Goal: Find specific page/section: Find specific page/section

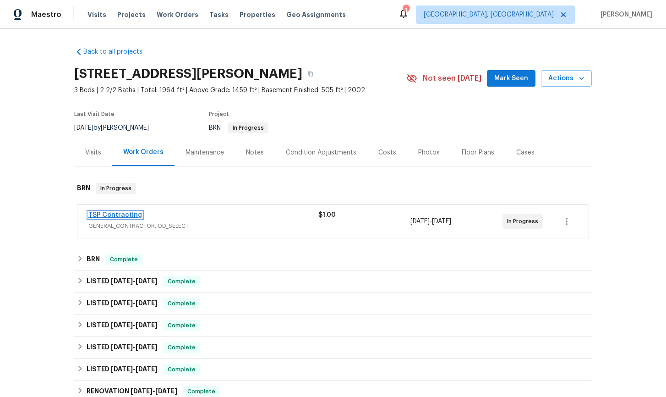
click at [118, 215] on link "TSP Contracting" at bounding box center [115, 215] width 54 height 6
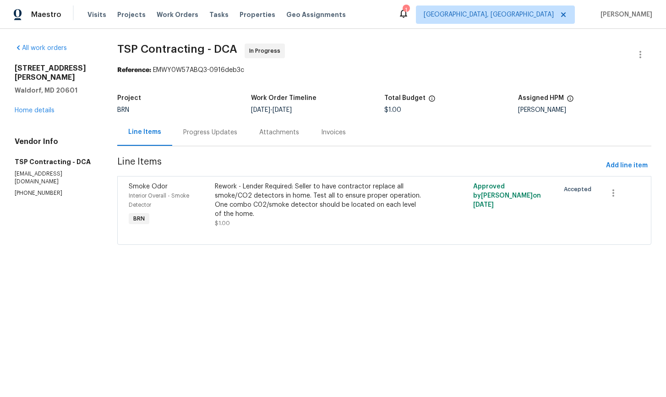
click at [205, 132] on div "Progress Updates" at bounding box center [210, 132] width 54 height 9
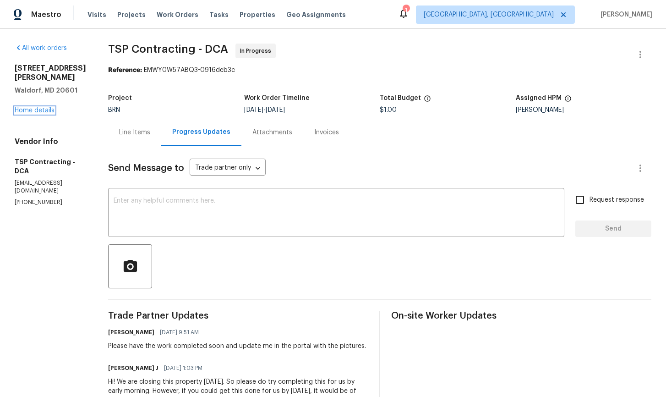
click at [40, 107] on link "Home details" at bounding box center [35, 110] width 40 height 6
